Goal: Navigation & Orientation: Find specific page/section

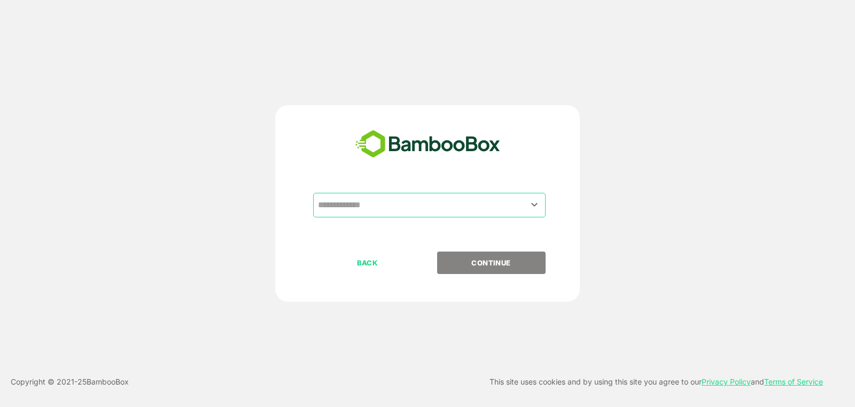
click at [488, 198] on input "text" at bounding box center [429, 205] width 228 height 20
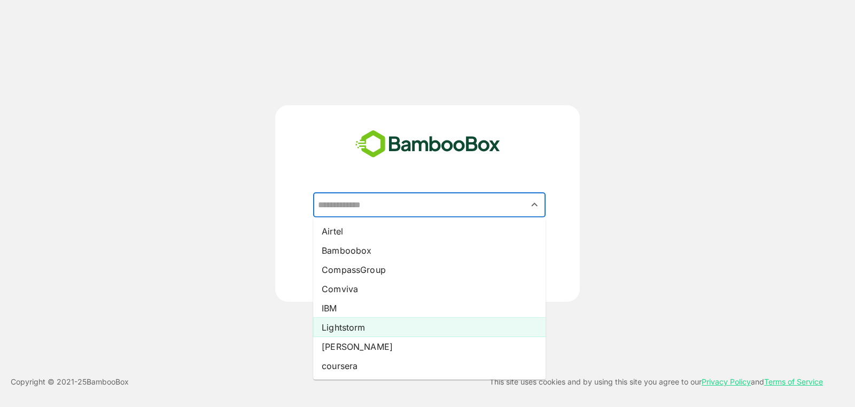
click at [422, 329] on li "Lightstorm" at bounding box center [429, 327] width 233 height 19
type input "**********"
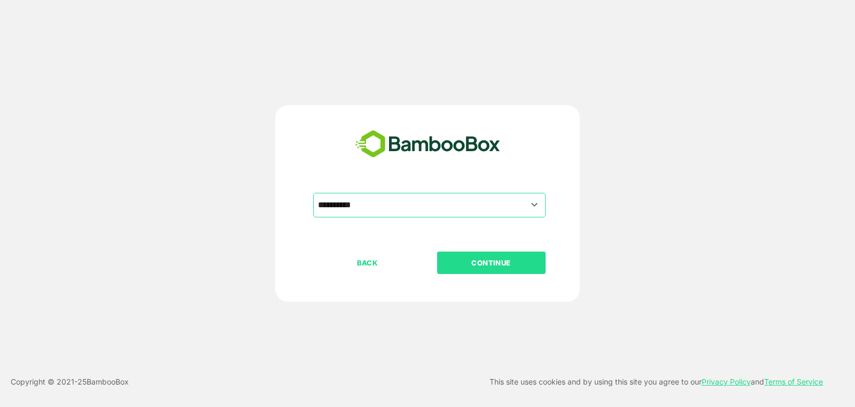
click at [496, 273] on button "CONTINUE" at bounding box center [491, 263] width 109 height 22
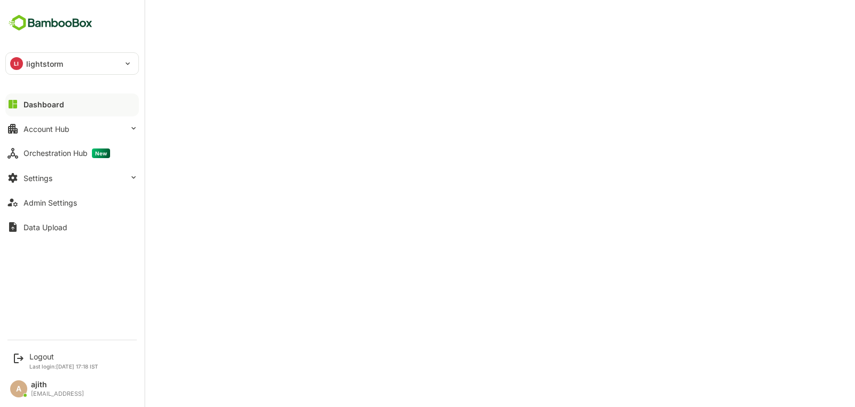
click at [16, 102] on icon at bounding box center [13, 104] width 9 height 9
click at [43, 107] on div "Dashboard" at bounding box center [44, 104] width 41 height 9
click at [46, 101] on div "Dashboard" at bounding box center [44, 104] width 41 height 9
click at [63, 125] on div "Account Hub" at bounding box center [47, 129] width 46 height 9
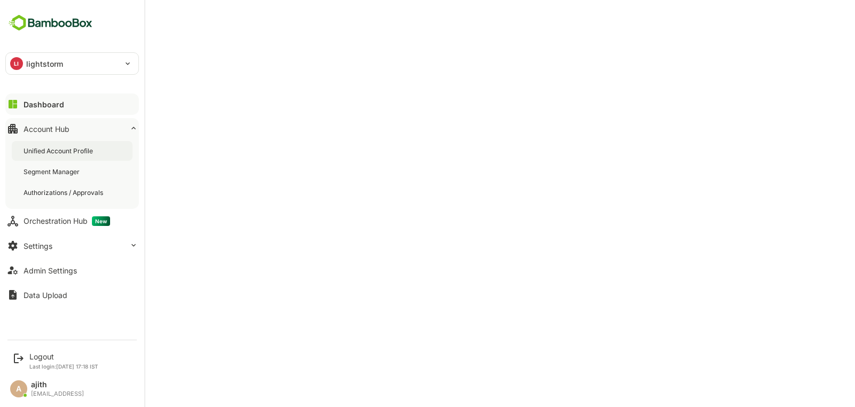
click at [91, 145] on div "Unified Account Profile" at bounding box center [72, 151] width 121 height 20
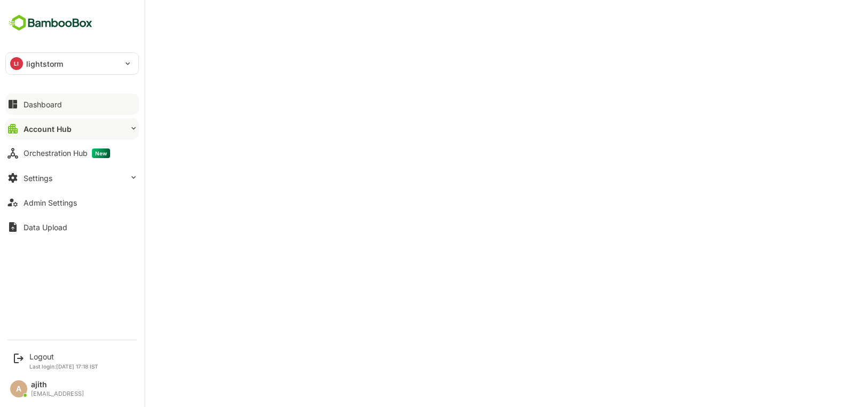
click at [69, 104] on button "Dashboard" at bounding box center [72, 104] width 134 height 21
click at [53, 62] on p "lightstorm" at bounding box center [44, 63] width 37 height 11
click at [53, 62] on div at bounding box center [427, 203] width 855 height 407
click at [42, 101] on div "Dashboard" at bounding box center [44, 104] width 41 height 9
click at [73, 183] on button "Settings" at bounding box center [72, 177] width 134 height 21
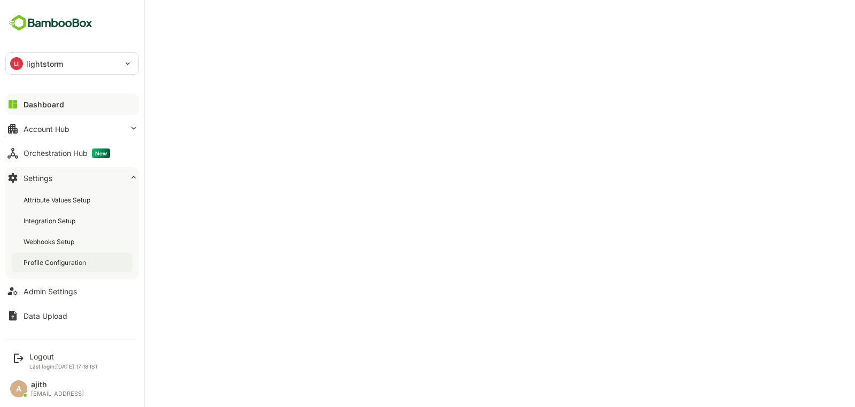
click at [58, 263] on div "Profile Configuration" at bounding box center [56, 262] width 65 height 9
click at [56, 103] on div "Dashboard" at bounding box center [43, 104] width 38 height 9
